Goal: Find specific page/section: Find specific page/section

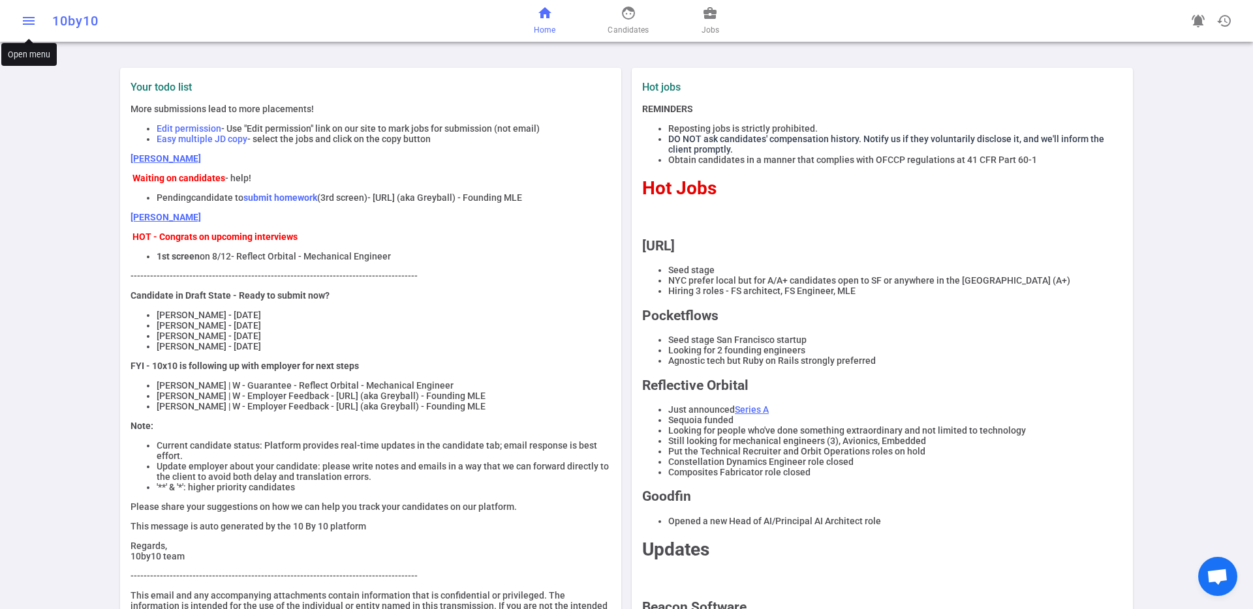
click at [22, 21] on span "menu" at bounding box center [29, 21] width 16 height 16
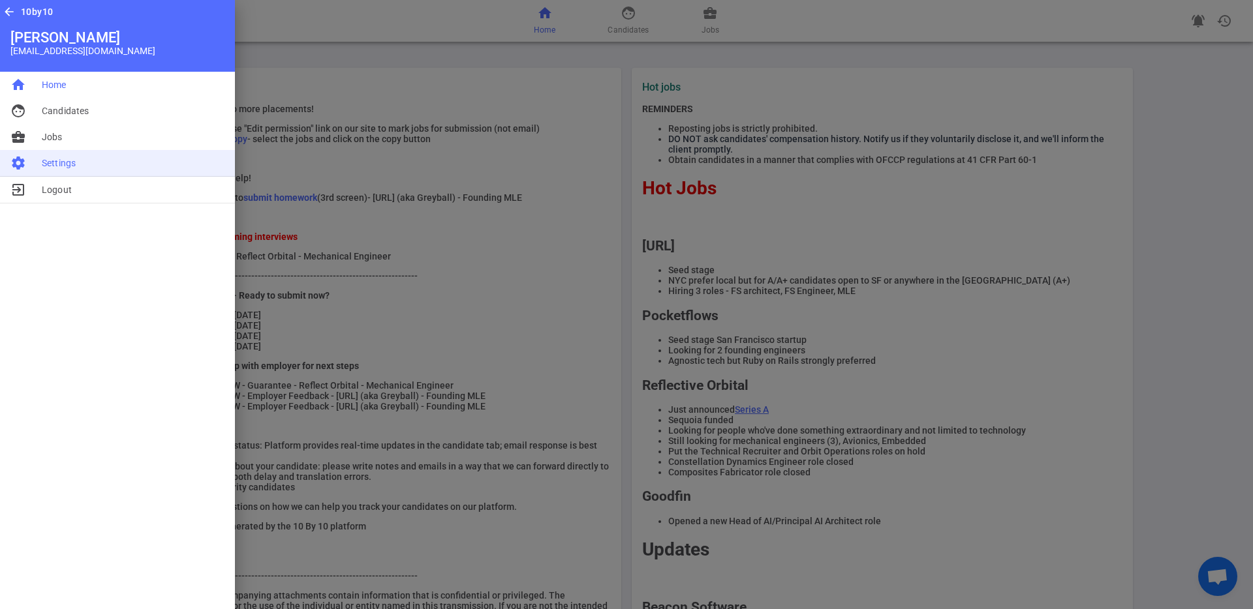
click at [76, 160] on li "settings Settings" at bounding box center [117, 163] width 235 height 27
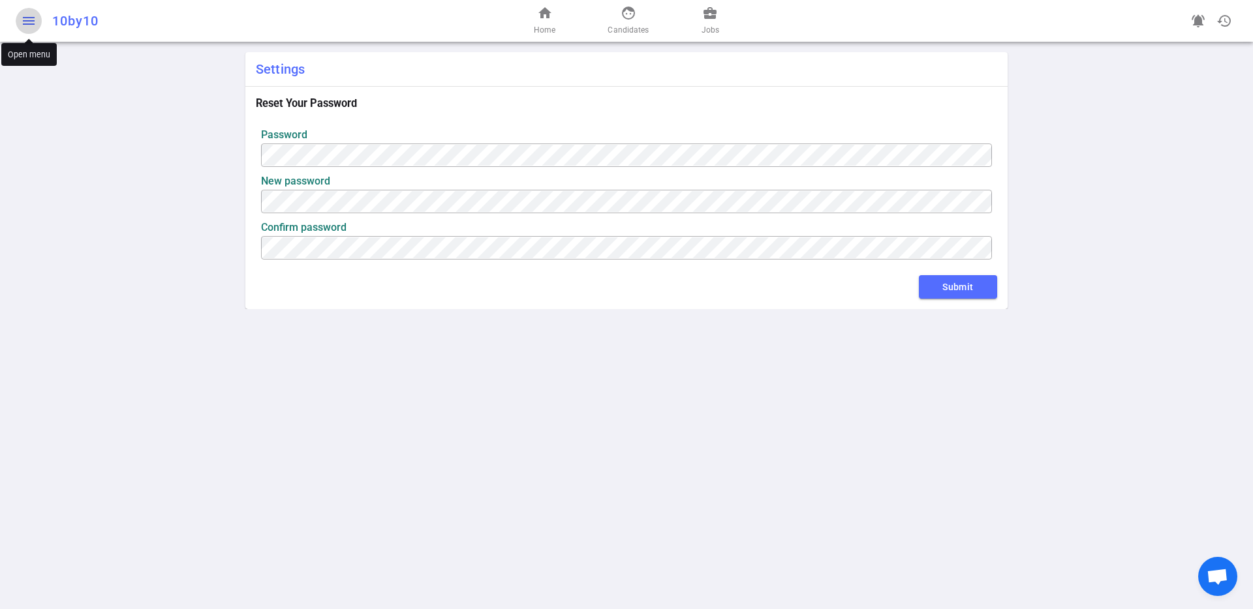
click at [32, 22] on span "menu" at bounding box center [29, 21] width 16 height 16
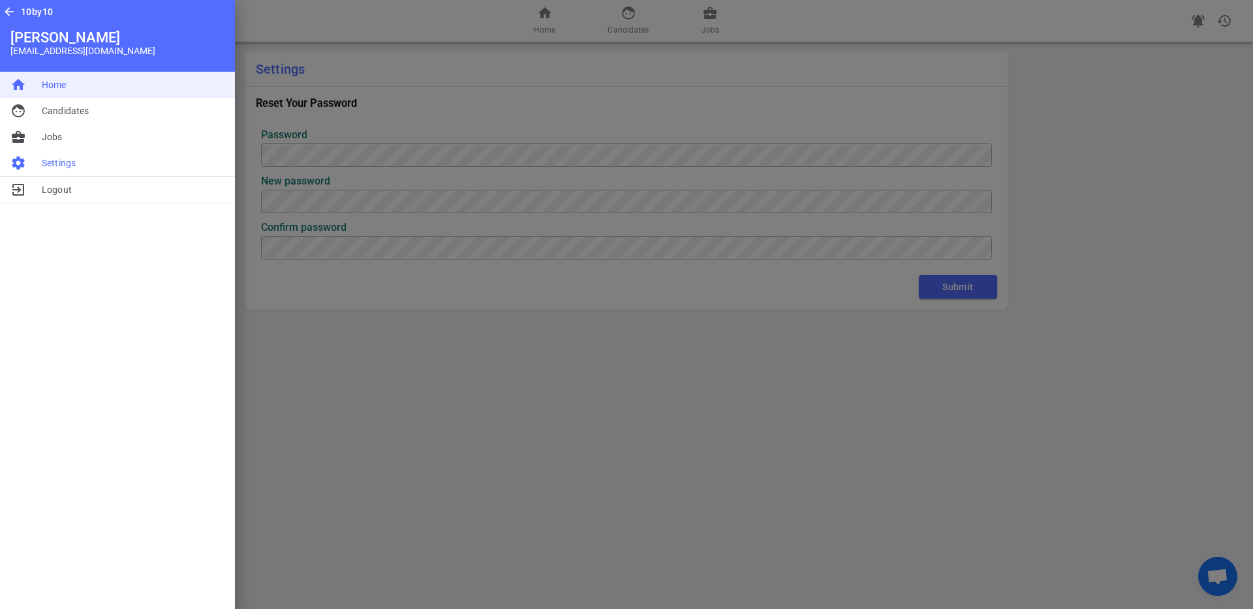
click at [55, 84] on span "Home" at bounding box center [54, 84] width 25 height 13
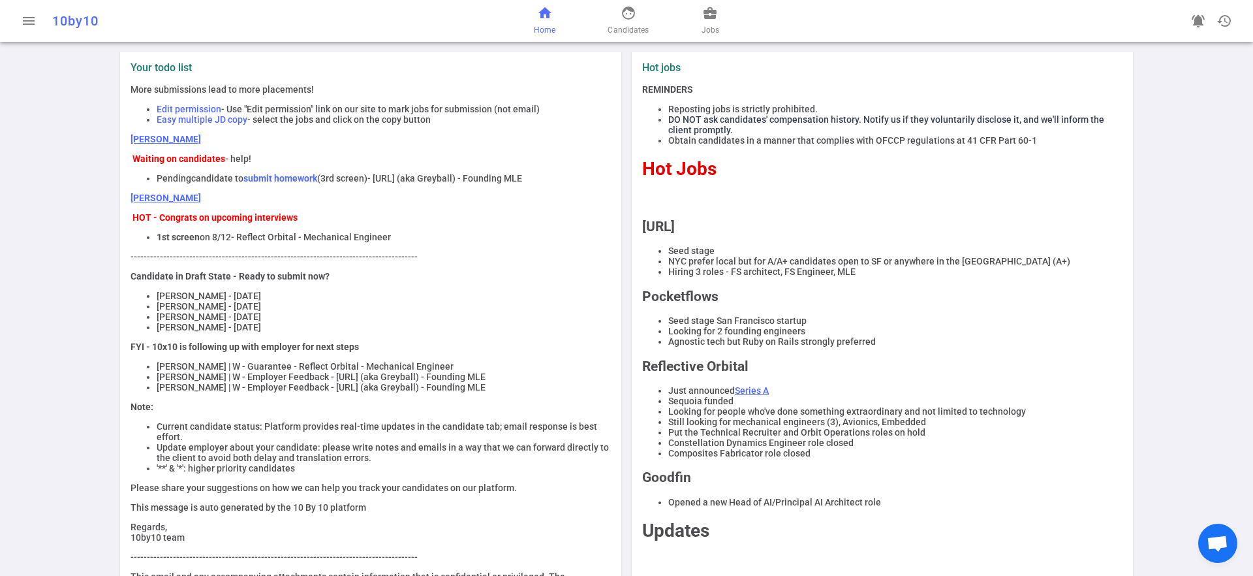
scroll to position [33, 0]
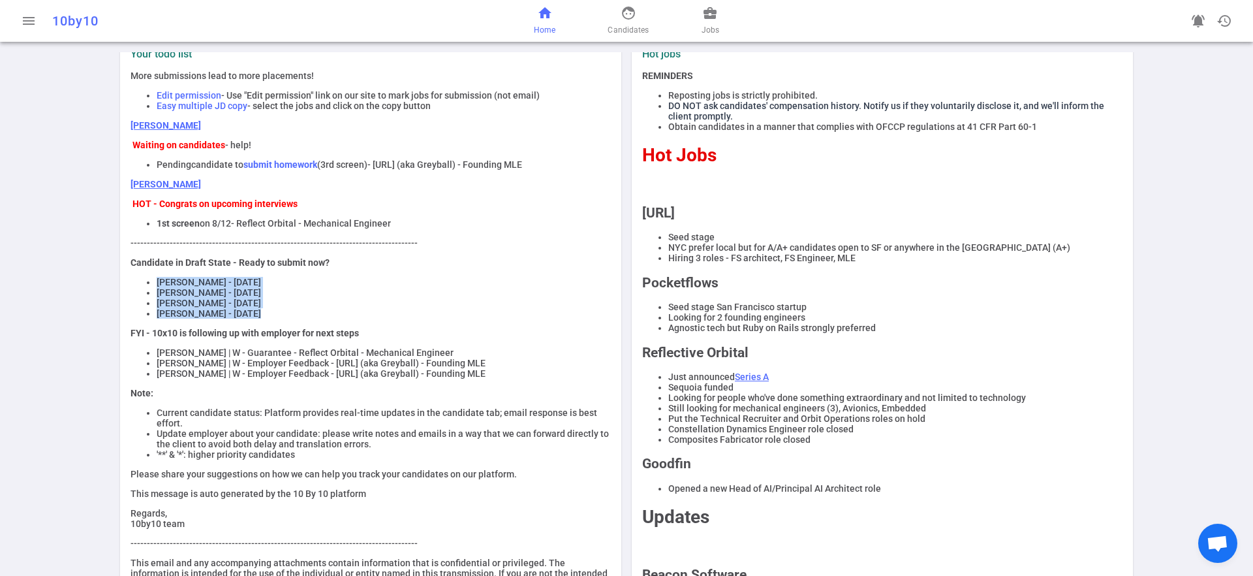
drag, startPoint x: 159, startPoint y: 278, endPoint x: 351, endPoint y: 320, distance: 197.0
click at [351, 320] on div "More submissions lead to more placements! Edit permission - Use "Edit permissio…" at bounding box center [371, 334] width 480 height 529
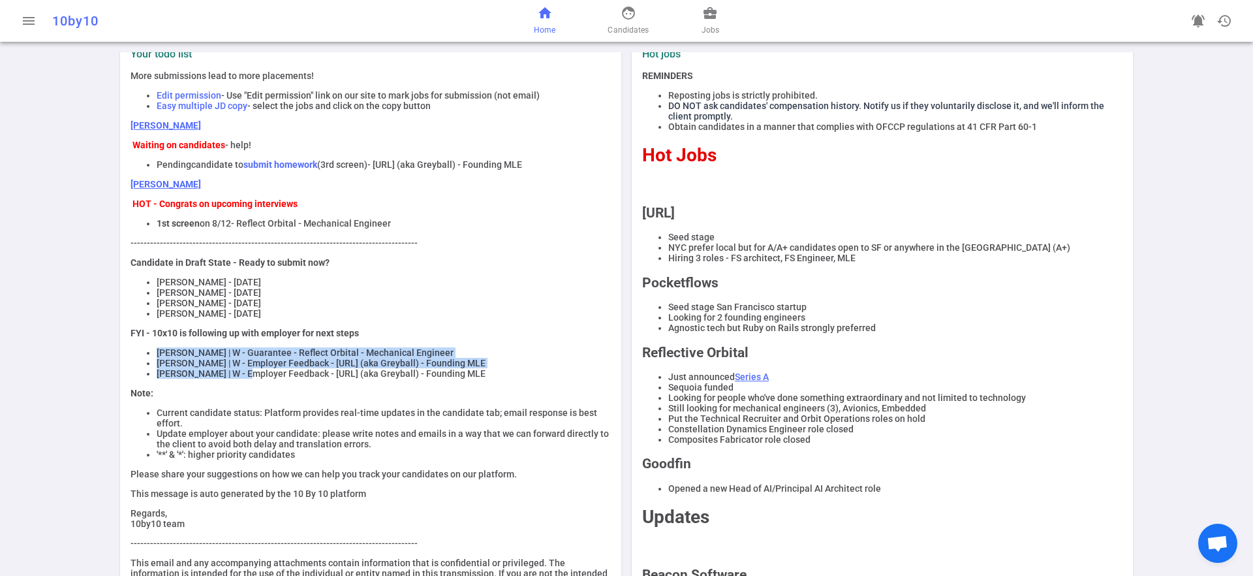
drag, startPoint x: 204, startPoint y: 358, endPoint x: 241, endPoint y: 373, distance: 40.7
click at [243, 373] on ul "[PERSON_NAME] | W - Guarantee - Reflect Orbital - Mechanical Engineer [PERSON_N…" at bounding box center [371, 362] width 480 height 31
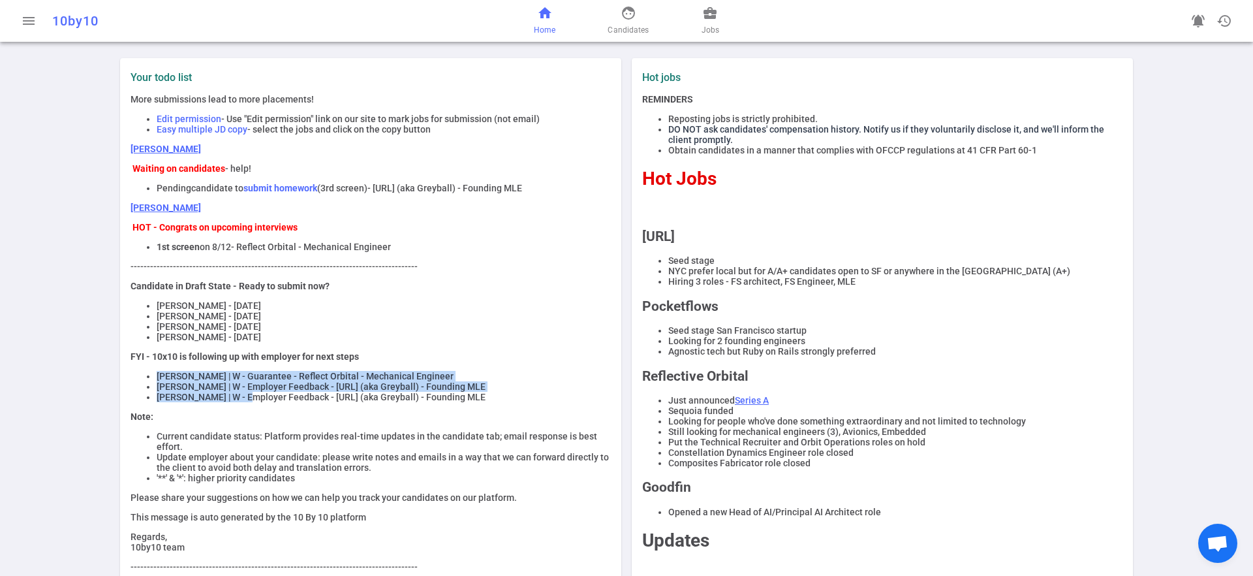
scroll to position [9, 0]
drag, startPoint x: 141, startPoint y: 229, endPoint x: 395, endPoint y: 252, distance: 254.9
click at [395, 252] on div "More submissions lead to more placements! Edit permission - Use "Edit permissio…" at bounding box center [371, 359] width 480 height 529
click at [395, 252] on li "1st screen on 8/12 - Reflect Orbital - Mechanical Engineer" at bounding box center [384, 247] width 454 height 10
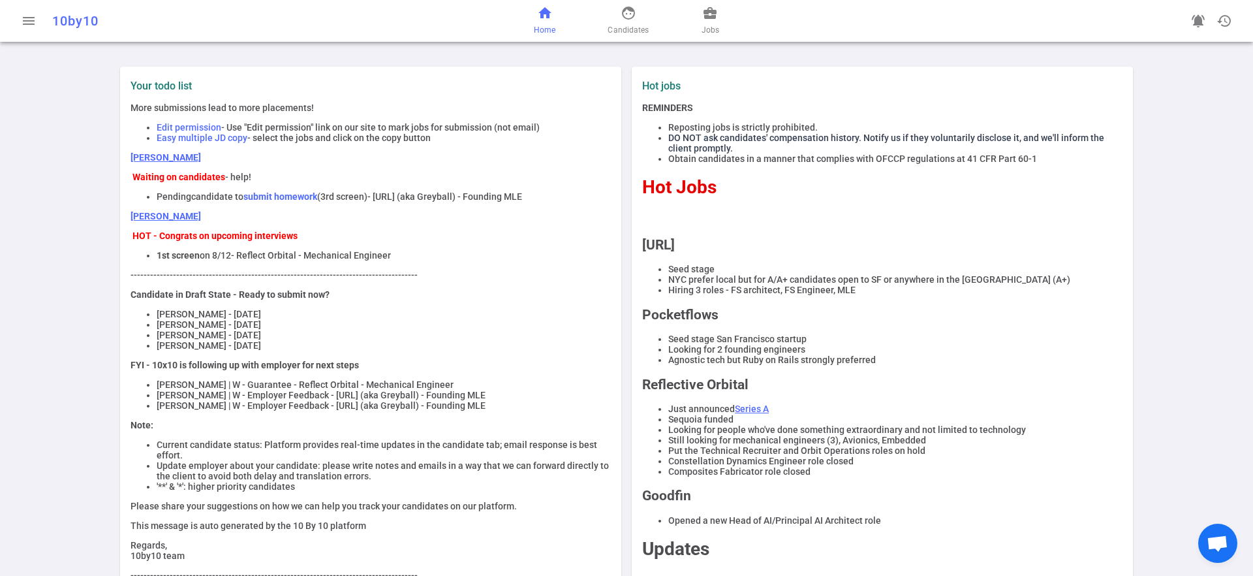
scroll to position [0, 0]
click at [256, 149] on div "More submissions lead to more placements! Edit permission - Use "Edit permissio…" at bounding box center [371, 368] width 480 height 529
click at [331, 155] on p "[PERSON_NAME]" at bounding box center [371, 158] width 480 height 10
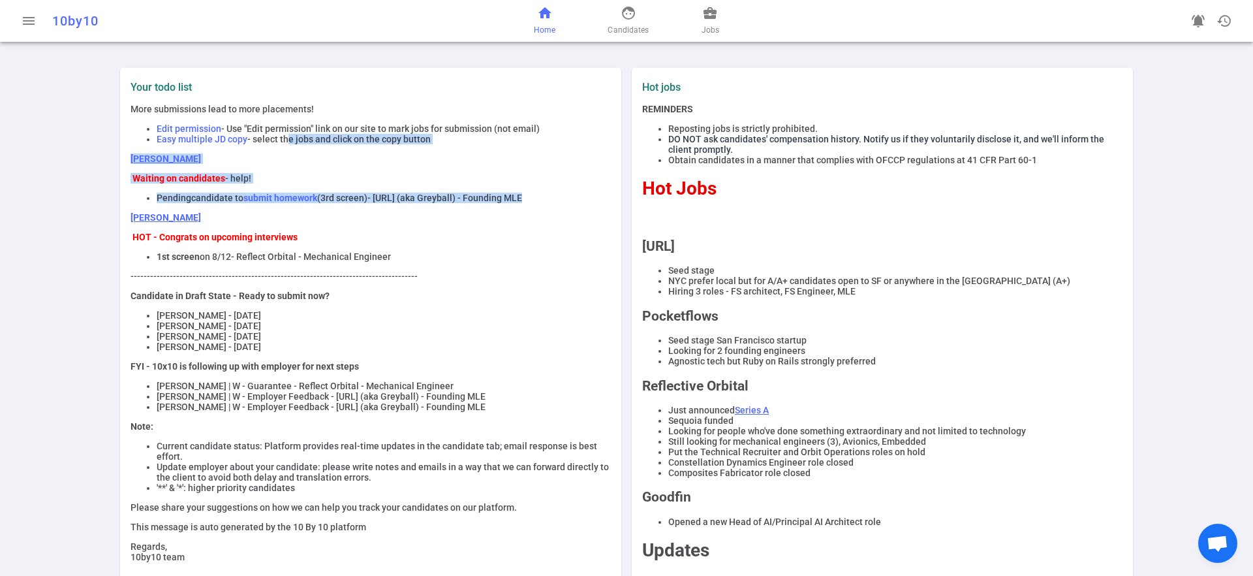
drag, startPoint x: 283, startPoint y: 144, endPoint x: 297, endPoint y: 207, distance: 64.8
click at [297, 207] on div "More submissions lead to more placements! Edit permission - Use "Edit permissio…" at bounding box center [371, 368] width 480 height 529
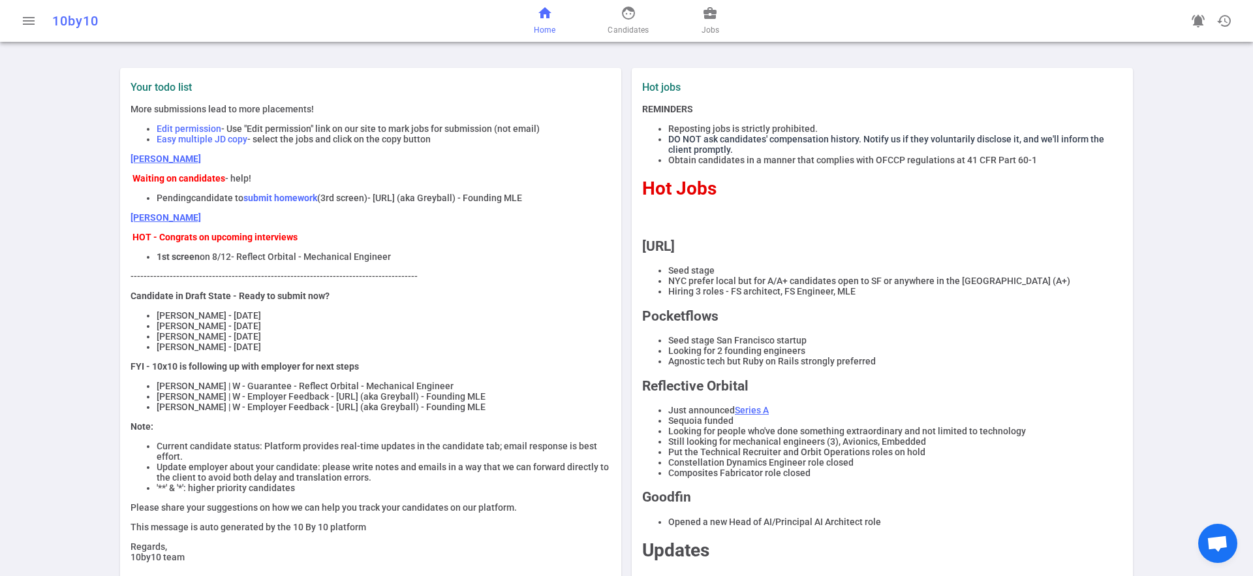
click at [362, 223] on div "More submissions lead to more placements! Edit permission - Use "Edit permissio…" at bounding box center [371, 368] width 480 height 529
click at [709, 22] on link "business_center Jobs" at bounding box center [710, 20] width 18 height 31
